Goal: Task Accomplishment & Management: Use online tool/utility

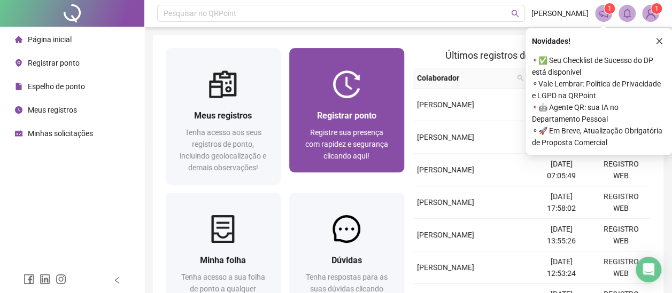
click at [341, 97] on img at bounding box center [347, 85] width 28 height 28
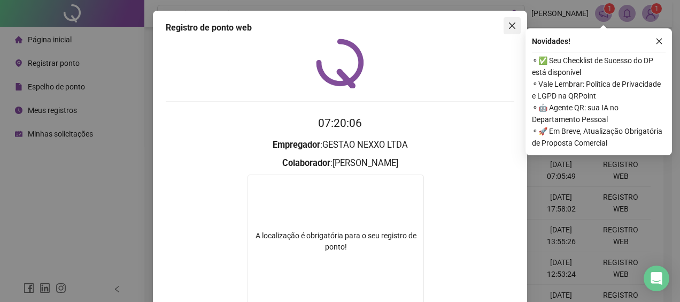
click at [511, 22] on icon "close" at bounding box center [512, 25] width 6 height 6
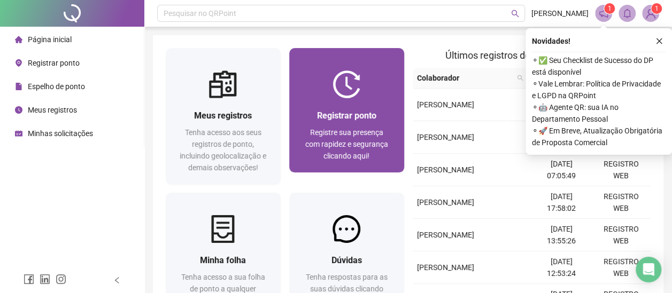
click at [359, 89] on img at bounding box center [347, 85] width 28 height 28
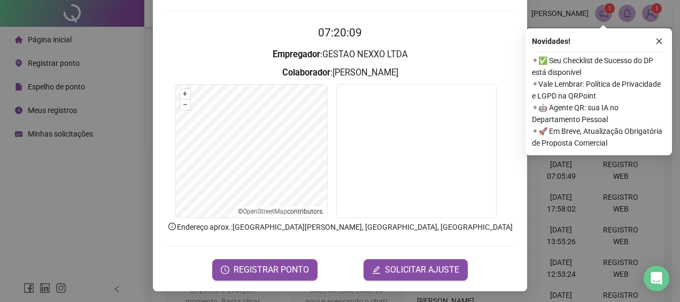
scroll to position [91, 0]
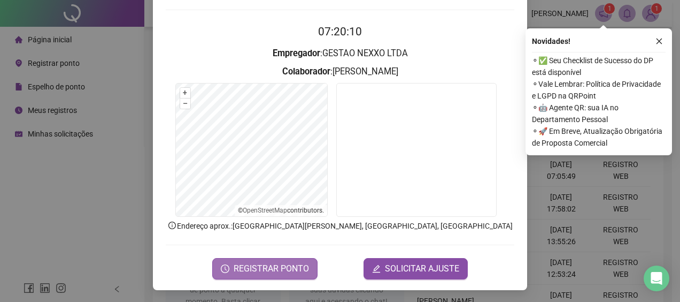
click at [271, 270] on span "REGISTRAR PONTO" at bounding box center [271, 268] width 75 height 13
